Goal: Task Accomplishment & Management: Use online tool/utility

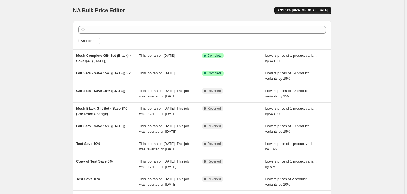
click at [307, 8] on span "Add new price [MEDICAL_DATA]" at bounding box center [302, 10] width 51 height 4
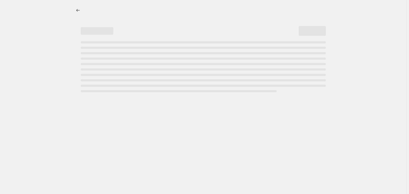
select select "percentage"
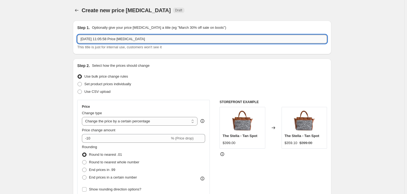
click at [100, 39] on input "[DATE] 11:05:58 Price [MEDICAL_DATA]" at bounding box center [201, 39] width 249 height 9
click at [100, 38] on input "[DATE] 11:05:58 Price [MEDICAL_DATA]" at bounding box center [201, 39] width 249 height 9
type input "Sale Archive Additions - 15% Off ([DATE] 11:05AM)"
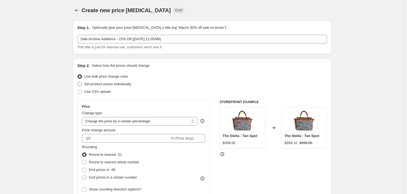
click at [82, 82] on span at bounding box center [79, 84] width 5 height 5
click at [78, 82] on input "Set product prices individually" at bounding box center [77, 82] width 0 height 0
radio input "true"
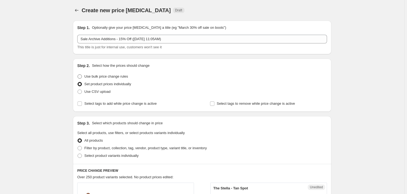
click at [101, 76] on span "Use bulk price change rules" at bounding box center [105, 76] width 43 height 4
click at [78, 75] on input "Use bulk price change rules" at bounding box center [77, 74] width 0 height 0
radio input "true"
select select "percentage"
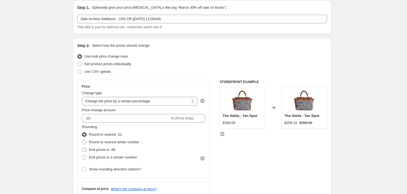
scroll to position [49, 0]
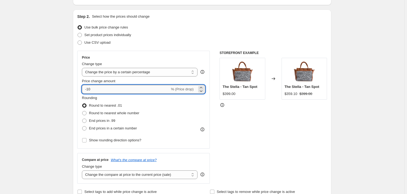
click at [107, 89] on input "-10" at bounding box center [126, 89] width 88 height 9
type input "-15"
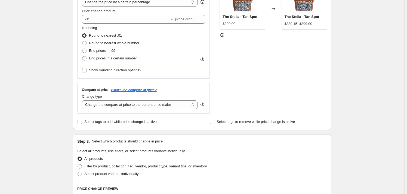
scroll to position [123, 0]
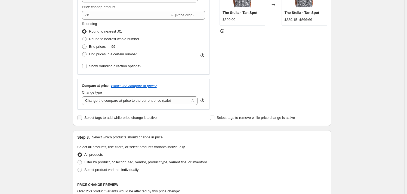
click at [138, 119] on span "Select tags to add while price change is active" at bounding box center [120, 118] width 72 height 4
click at [82, 119] on input "Select tags to add while price change is active" at bounding box center [79, 118] width 4 height 4
checkbox input "true"
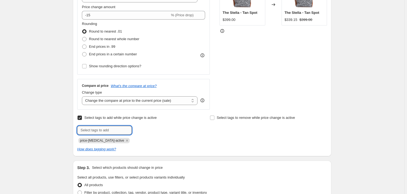
click at [121, 130] on input "text" at bounding box center [104, 130] width 54 height 9
type input "final-sale"
click at [155, 130] on span "final-sale" at bounding box center [150, 130] width 14 height 4
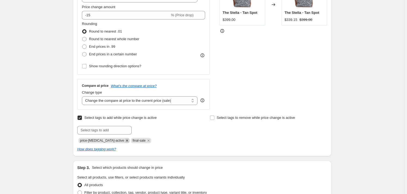
click at [124, 142] on icon "Remove price-change-job-active" at bounding box center [126, 140] width 5 height 5
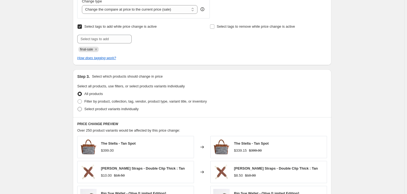
scroll to position [222, 0]
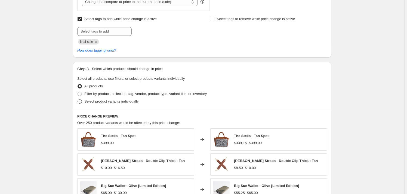
click at [122, 104] on span "Select product variants individually" at bounding box center [111, 101] width 54 height 4
click at [78, 100] on input "Select product variants individually" at bounding box center [77, 99] width 0 height 0
radio input "true"
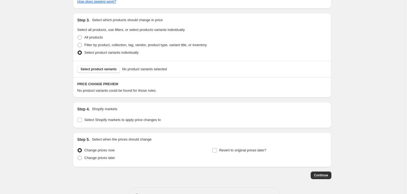
scroll to position [272, 0]
click at [103, 69] on span "Select product variants" at bounding box center [98, 69] width 36 height 4
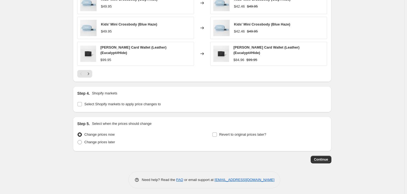
scroll to position [426, 0]
click at [151, 102] on span "Select Shopify markets to apply price changes to" at bounding box center [122, 104] width 76 height 4
click at [82, 102] on input "Select Shopify markets to apply price changes to" at bounding box center [79, 104] width 4 height 4
checkbox input "true"
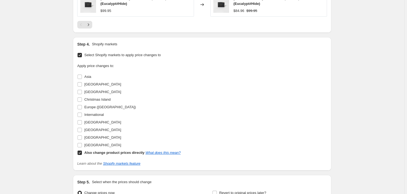
scroll to position [533, 0]
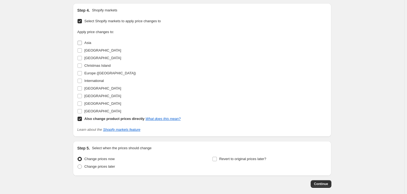
click at [82, 40] on span at bounding box center [79, 42] width 5 height 5
click at [82, 41] on input "Asia" at bounding box center [79, 43] width 4 height 4
checkbox input "true"
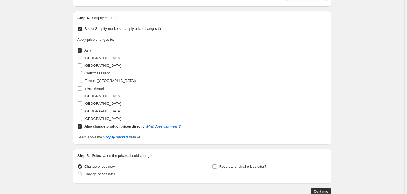
scroll to position [516, 0]
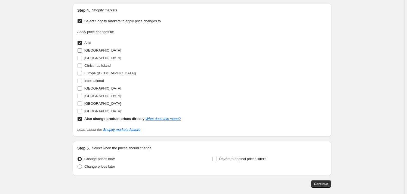
click at [80, 48] on input "[GEOGRAPHIC_DATA]" at bounding box center [79, 50] width 4 height 4
checkbox input "true"
drag, startPoint x: 79, startPoint y: 53, endPoint x: 82, endPoint y: 61, distance: 8.2
click at [79, 54] on label "[GEOGRAPHIC_DATA]" at bounding box center [99, 58] width 44 height 8
click at [79, 56] on input "[GEOGRAPHIC_DATA]" at bounding box center [79, 58] width 4 height 4
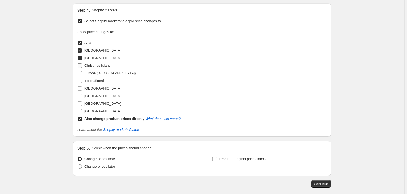
checkbox input "true"
click at [82, 64] on input "Christmas Island" at bounding box center [79, 66] width 4 height 4
checkbox input "true"
drag, startPoint x: 80, startPoint y: 71, endPoint x: 82, endPoint y: 78, distance: 7.5
click at [80, 71] on input "Europe ([GEOGRAPHIC_DATA])" at bounding box center [79, 73] width 4 height 4
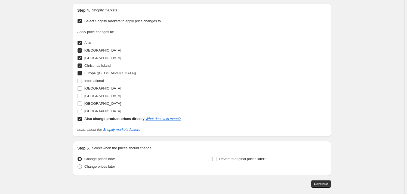
checkbox input "true"
drag, startPoint x: 82, startPoint y: 78, endPoint x: 82, endPoint y: 86, distance: 7.9
click at [82, 79] on input "International" at bounding box center [79, 81] width 4 height 4
checkbox input "true"
click at [81, 86] on input "[GEOGRAPHIC_DATA]" at bounding box center [79, 88] width 4 height 4
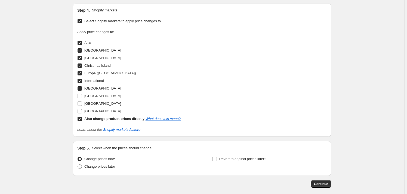
checkbox input "true"
drag, startPoint x: 82, startPoint y: 94, endPoint x: 81, endPoint y: 98, distance: 4.6
click at [82, 95] on input "[GEOGRAPHIC_DATA]" at bounding box center [79, 96] width 4 height 4
checkbox input "true"
drag, startPoint x: 82, startPoint y: 100, endPoint x: 82, endPoint y: 104, distance: 4.1
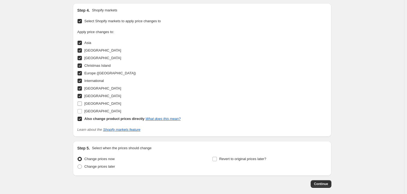
click at [82, 102] on input "[GEOGRAPHIC_DATA]" at bounding box center [79, 104] width 4 height 4
checkbox input "true"
drag, startPoint x: 82, startPoint y: 109, endPoint x: 81, endPoint y: 115, distance: 6.4
click at [82, 110] on input "[GEOGRAPHIC_DATA]" at bounding box center [79, 111] width 4 height 4
checkbox input "true"
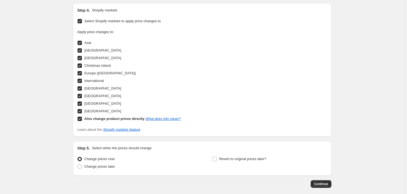
click at [81, 117] on input "Also change product prices directly What does this mean?" at bounding box center [79, 119] width 4 height 4
checkbox input "false"
select select "50471862573"
click at [106, 165] on span "Change prices later" at bounding box center [99, 167] width 31 height 4
click at [78, 165] on input "Change prices later" at bounding box center [77, 165] width 0 height 0
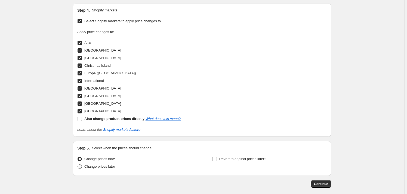
radio input "true"
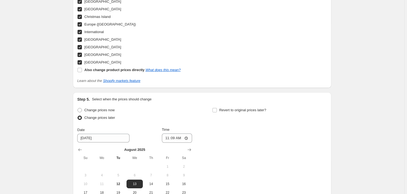
scroll to position [566, 0]
click at [173, 133] on input "11:09" at bounding box center [177, 137] width 30 height 9
type input "11:15"
drag, startPoint x: 360, startPoint y: 143, endPoint x: 365, endPoint y: 141, distance: 4.7
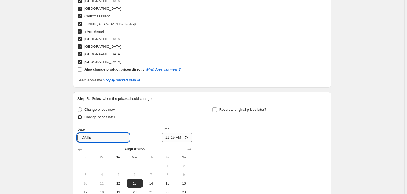
click at [88, 136] on input "[DATE]" at bounding box center [103, 137] width 52 height 9
type input "[DATE]"
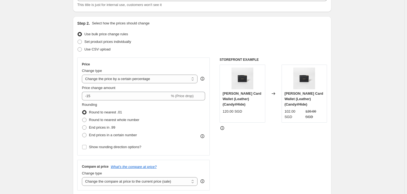
scroll to position [0, 0]
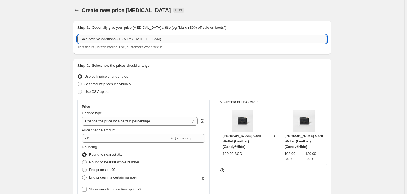
drag, startPoint x: 164, startPoint y: 39, endPoint x: 167, endPoint y: 40, distance: 3.0
click at [166, 40] on input "Sale Archive Additions - 15% Off ([DATE] 11:05AM)" at bounding box center [201, 39] width 249 height 9
type input "Sale Archive Additions - 15% Off ([DATE] 11:15AM)"
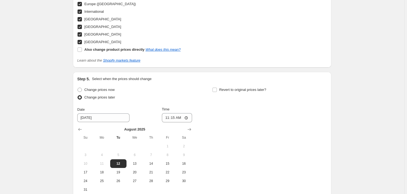
scroll to position [643, 0]
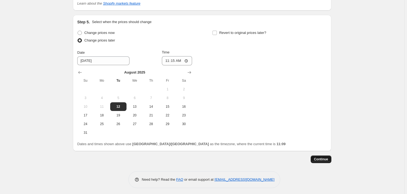
click at [321, 157] on span "Continue" at bounding box center [321, 159] width 14 height 4
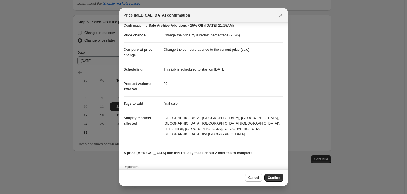
scroll to position [11, 0]
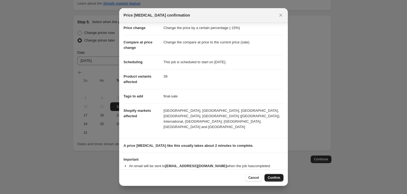
click at [279, 179] on span "Confirm" at bounding box center [273, 178] width 13 height 4
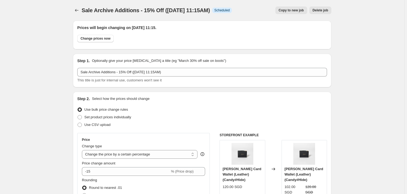
scroll to position [643, 0]
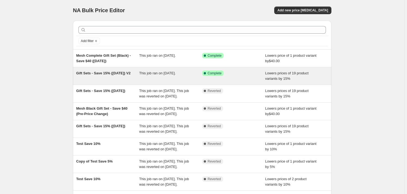
click at [100, 71] on div "Gift Sets - Save 15% ([DATE]) V2" at bounding box center [107, 76] width 63 height 11
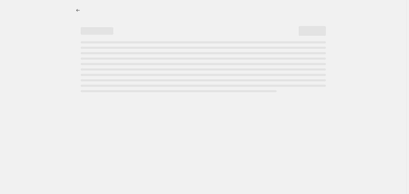
select select "percentage"
